Goal: Check status: Check status

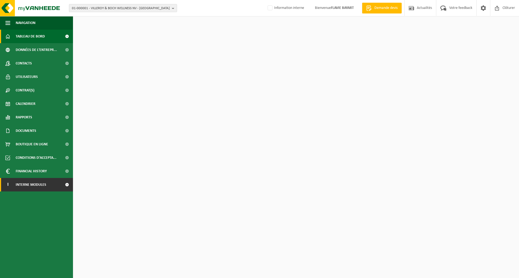
click at [57, 184] on link "I Interne modules" at bounding box center [36, 185] width 73 height 14
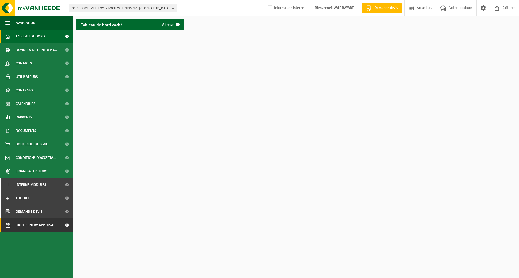
click at [41, 227] on span "Order entry approval" at bounding box center [35, 226] width 39 height 14
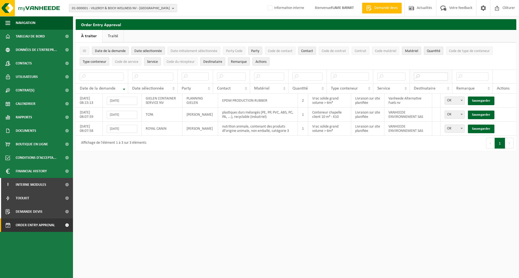
click at [438, 78] on input "text" at bounding box center [431, 77] width 34 height 8
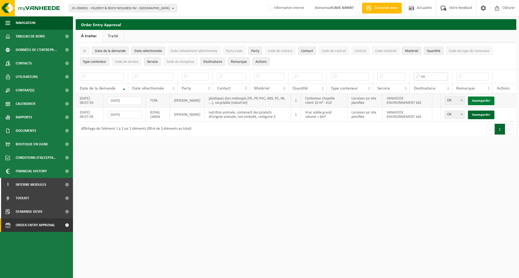
type input "sas"
click at [481, 99] on link "Sauvegarder" at bounding box center [481, 101] width 26 height 9
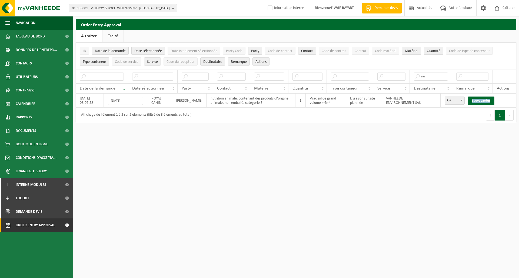
click at [481, 99] on link "Sauvegarder" at bounding box center [481, 101] width 26 height 9
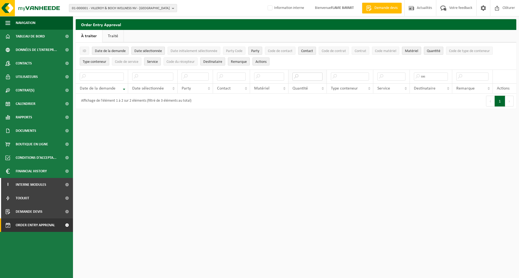
click at [306, 76] on input "text" at bounding box center [307, 77] width 30 height 8
click at [352, 79] on input "text" at bounding box center [350, 77] width 38 height 8
